Goal: Transaction & Acquisition: Purchase product/service

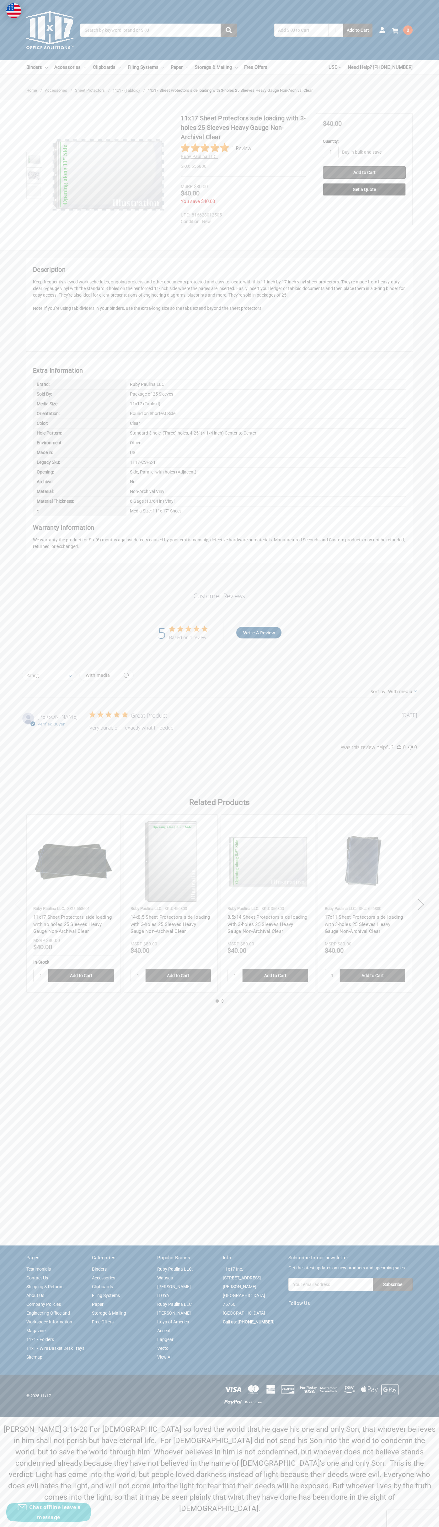
click at [180, 629] on icon "5 out of 5 stars" at bounding box center [180, 628] width 6 height 6
click at [365, 172] on input "Add to Cart" at bounding box center [364, 172] width 83 height 13
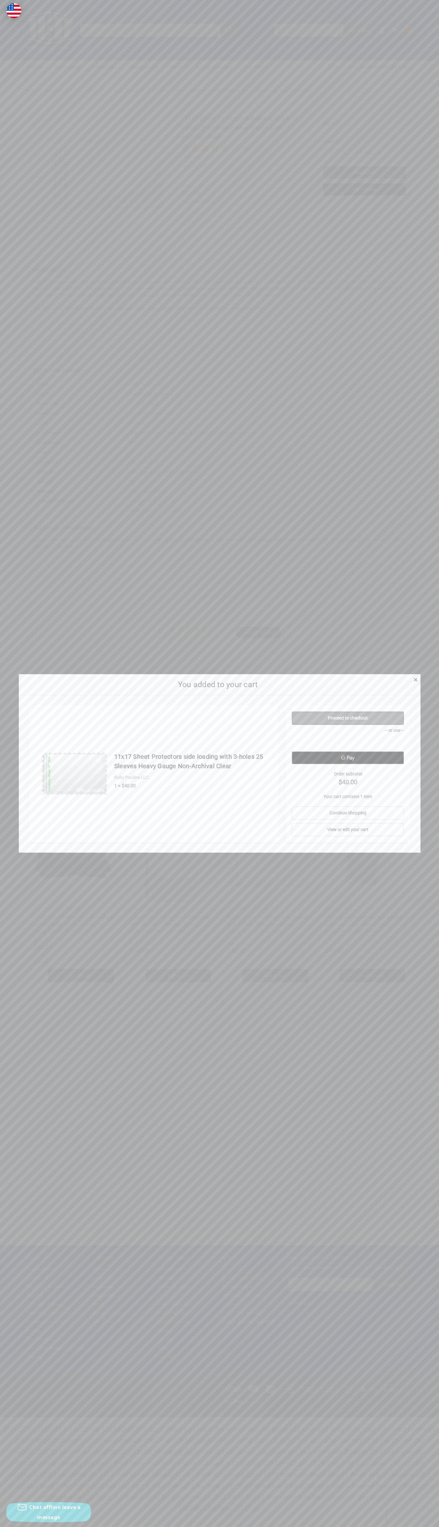
click at [348, 718] on link "Proceed to checkout" at bounding box center [348, 717] width 112 height 13
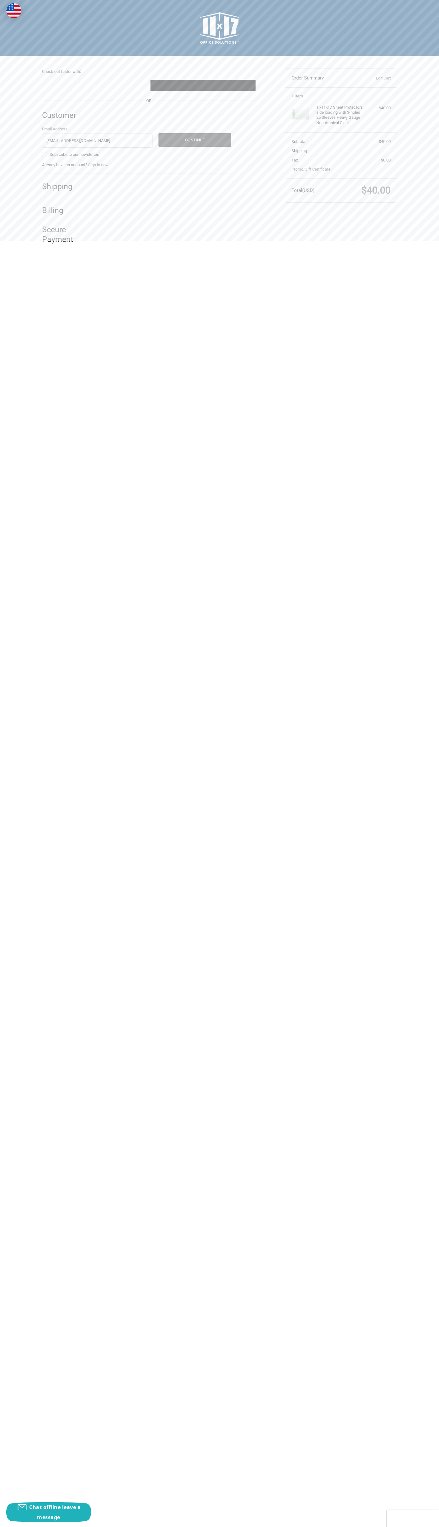
type input "[EMAIL_ADDRESS][DOMAIN_NAME]"
click at [195, 133] on button "Continue" at bounding box center [195, 140] width 73 height 14
select select "US"
type input "John"
type input "Smith"
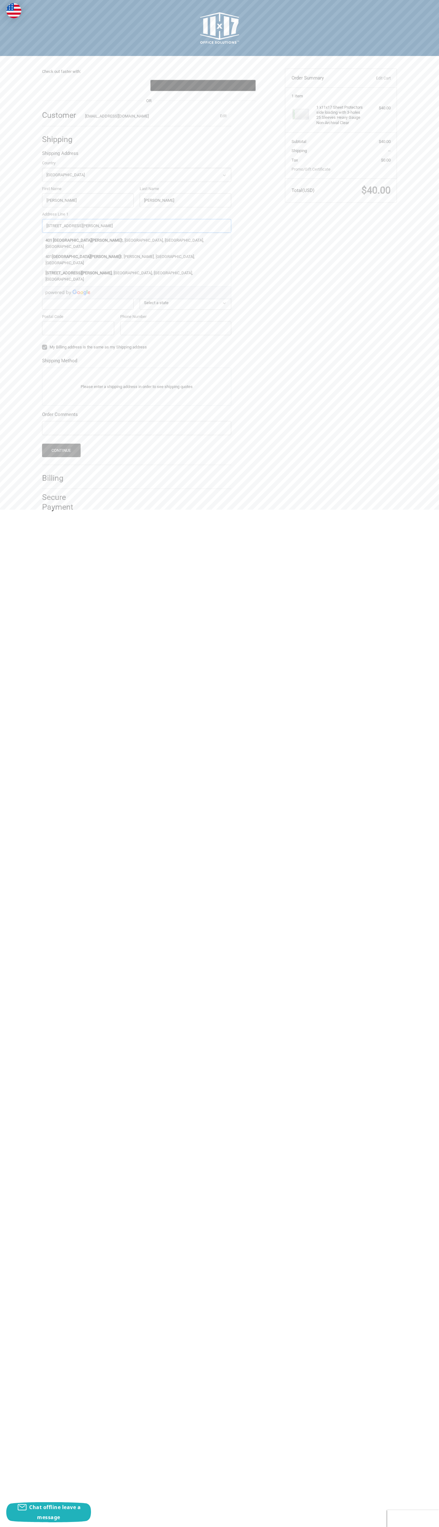
type input "401 North Tryon Street"
type input "First floor"
type input "John Smith"
type input "charlotte"
select select "NC"
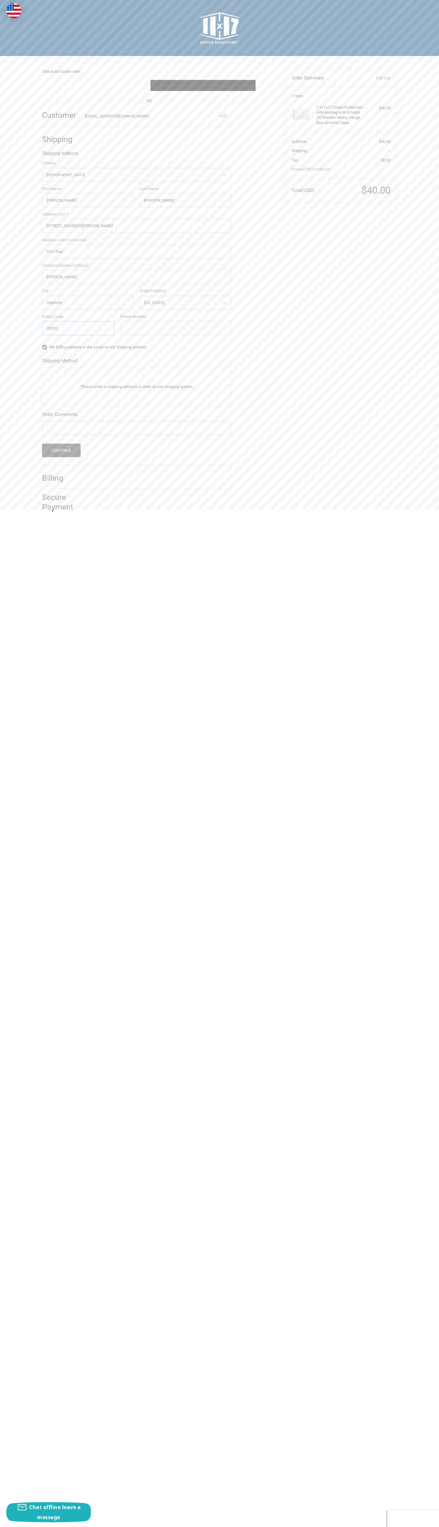
type input "28202"
type input "6502530000"
radio input "true"
click at [62, 520] on button "Continue" at bounding box center [61, 527] width 39 height 14
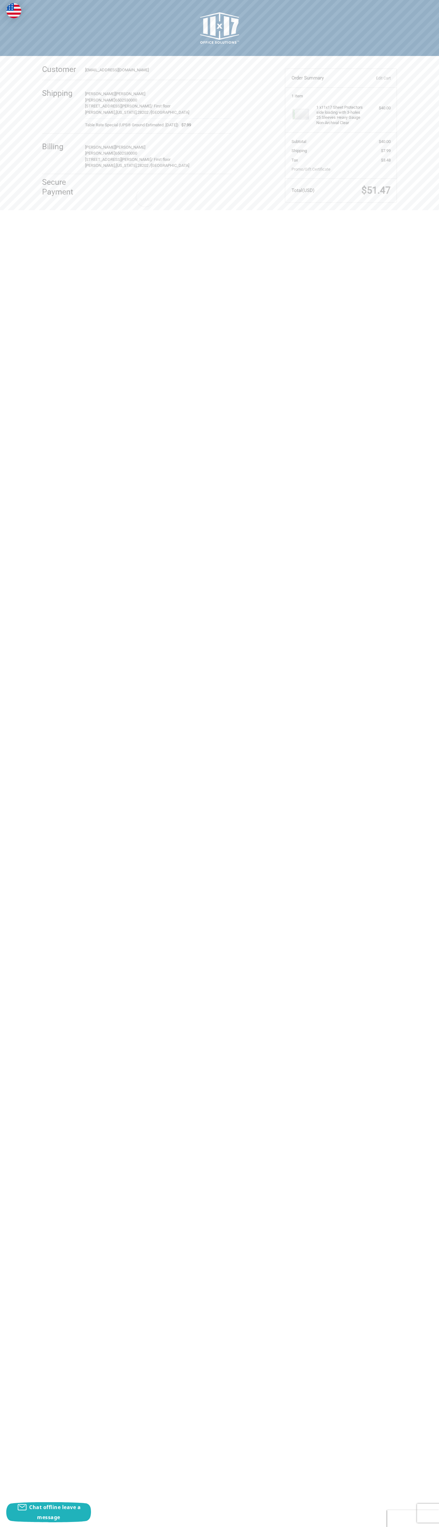
click at [98, 0] on div "Checkout" at bounding box center [219, 28] width 377 height 56
click at [425, 221] on html "Checkout Check out faster with: @import url(//fonts.googleapis.com/css?family=G…" at bounding box center [219, 110] width 439 height 221
click at [319, 221] on html "Checkout Check out faster with: @import url(//fonts.googleapis.com/css?family=G…" at bounding box center [219, 110] width 439 height 221
click at [30, 221] on html "Checkout Check out faster with: @import url(//fonts.googleapis.com/css?family=G…" at bounding box center [219, 110] width 439 height 221
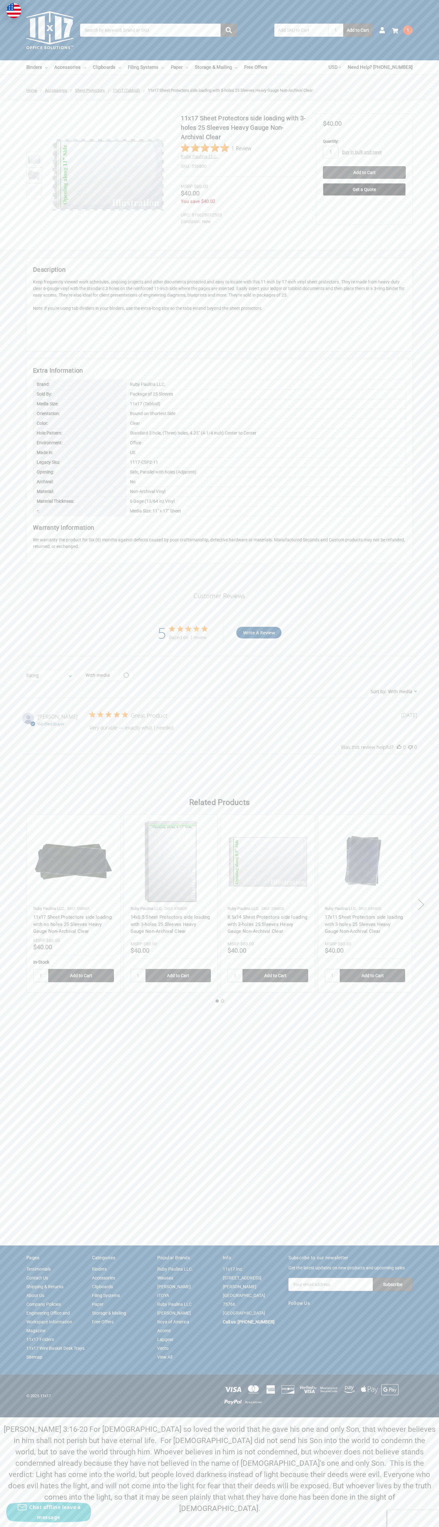
click at [395, 31] on use at bounding box center [395, 31] width 6 height 6
click at [337, 148] on link "View Cart" at bounding box center [337, 142] width 46 height 12
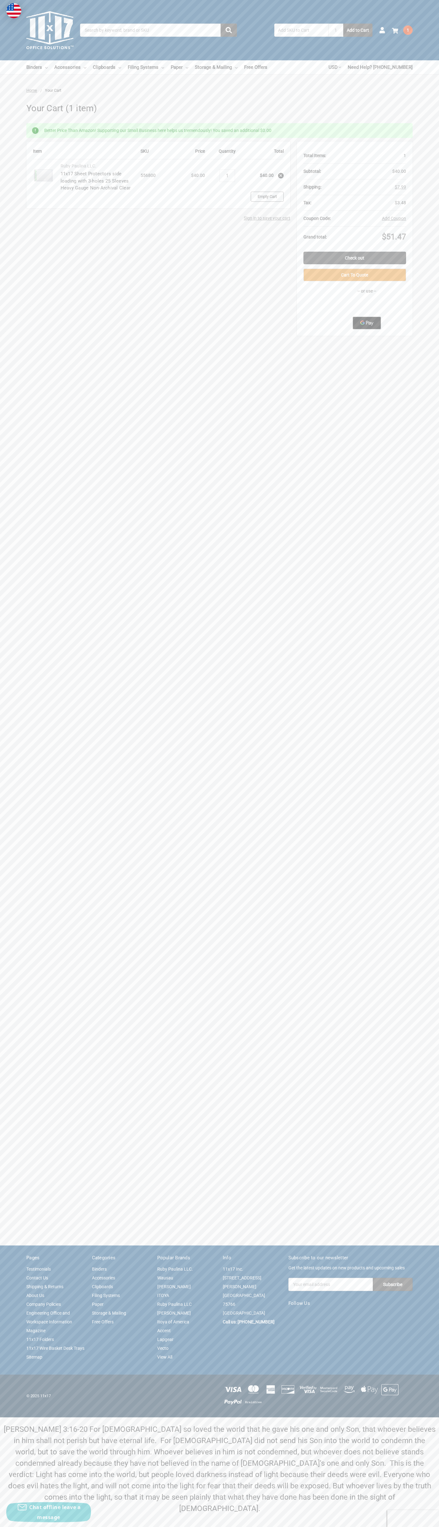
click at [267, 197] on link "Empty Cart" at bounding box center [267, 197] width 33 height 10
